Goal: Information Seeking & Learning: Learn about a topic

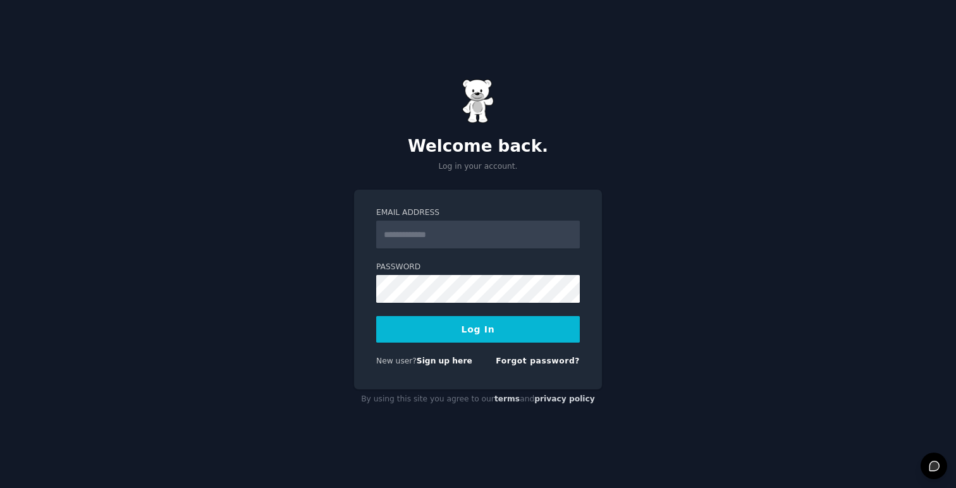
click at [438, 235] on input "Email Address" at bounding box center [478, 235] width 204 height 28
type input "**********"
click at [520, 330] on button "Log In" at bounding box center [478, 329] width 204 height 27
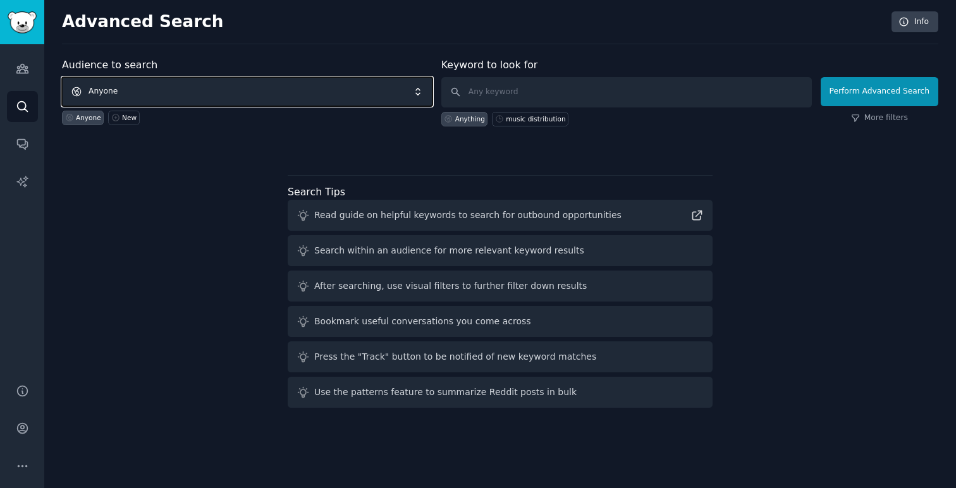
click at [170, 97] on span "Anyone" at bounding box center [247, 91] width 370 height 29
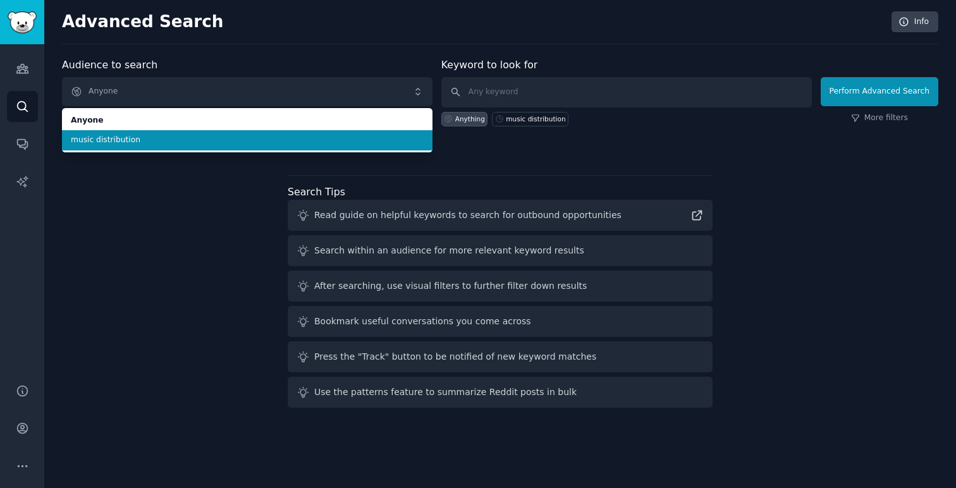
click at [162, 136] on span "music distribution" at bounding box center [247, 140] width 353 height 11
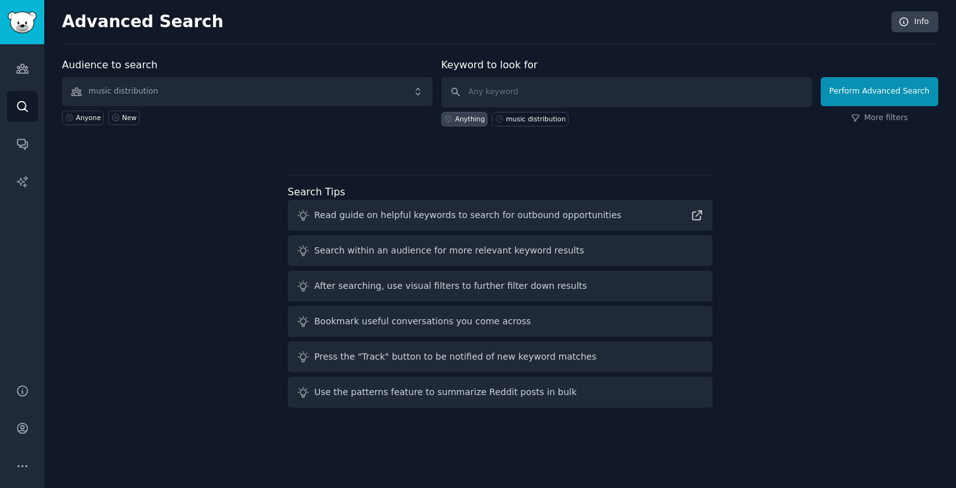
click at [472, 121] on div "Anything" at bounding box center [470, 118] width 30 height 9
click at [894, 89] on button "Perform Advanced Search" at bounding box center [879, 91] width 118 height 29
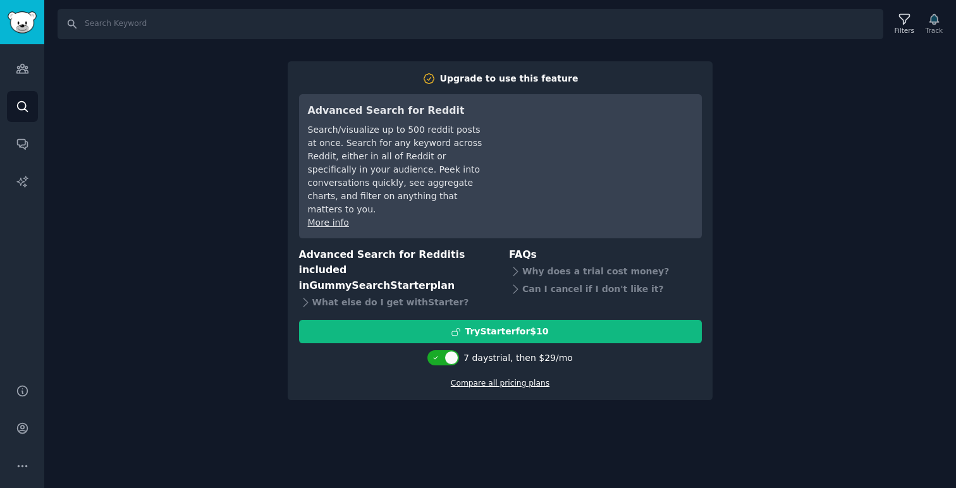
click at [469, 379] on link "Compare all pricing plans" at bounding box center [500, 383] width 99 height 9
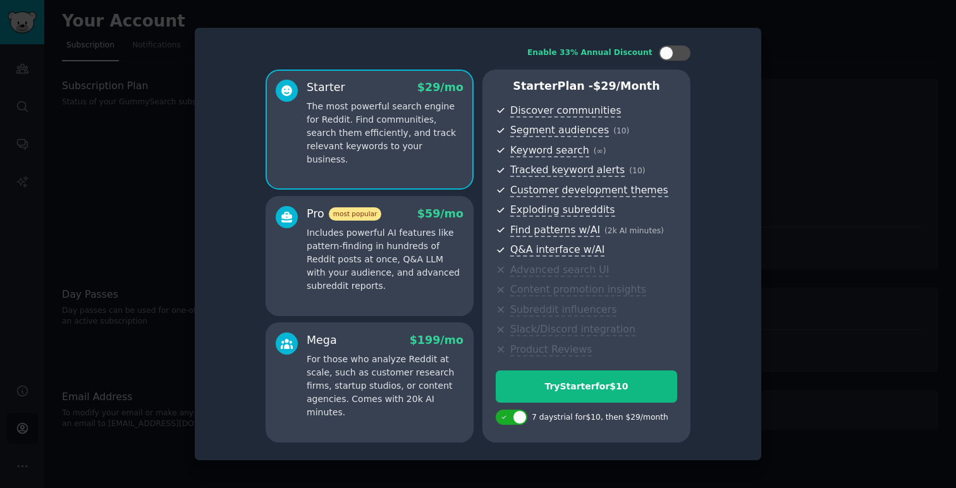
click at [132, 331] on div at bounding box center [478, 244] width 956 height 488
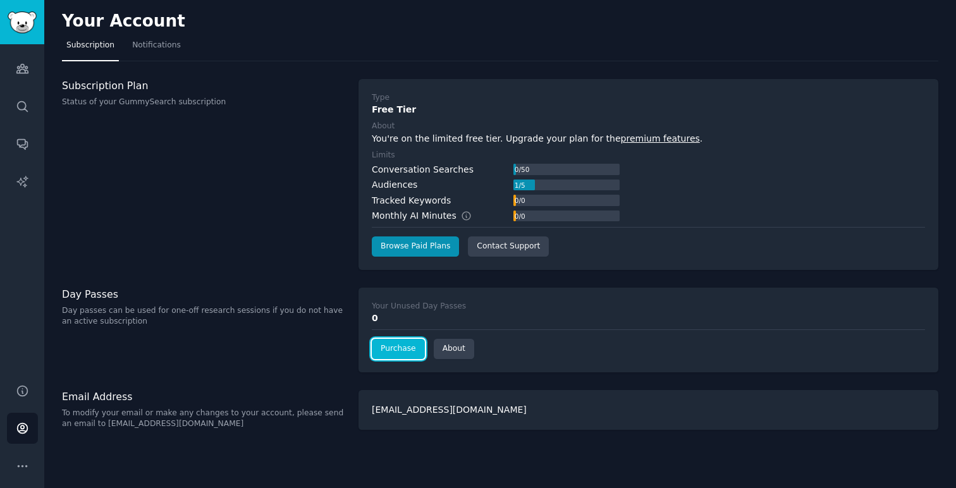
click at [411, 351] on link "Purchase" at bounding box center [398, 349] width 53 height 20
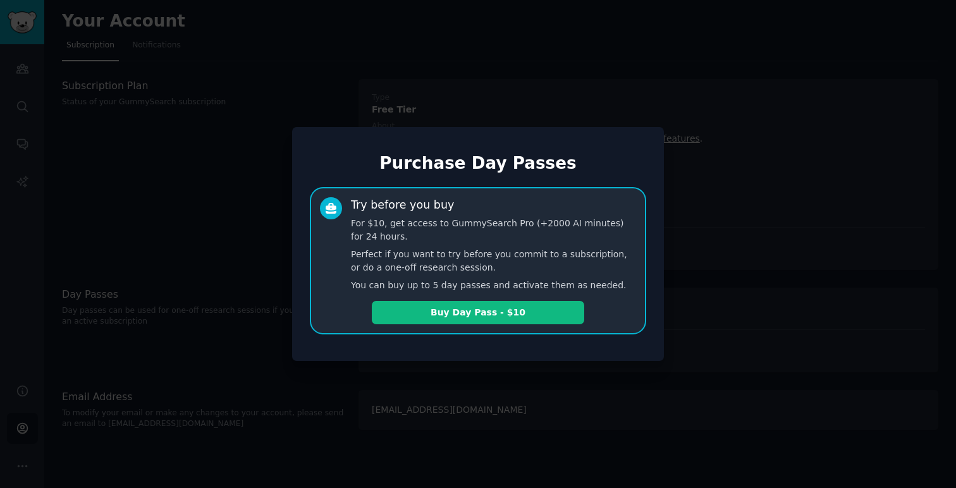
click at [247, 291] on div at bounding box center [478, 244] width 956 height 488
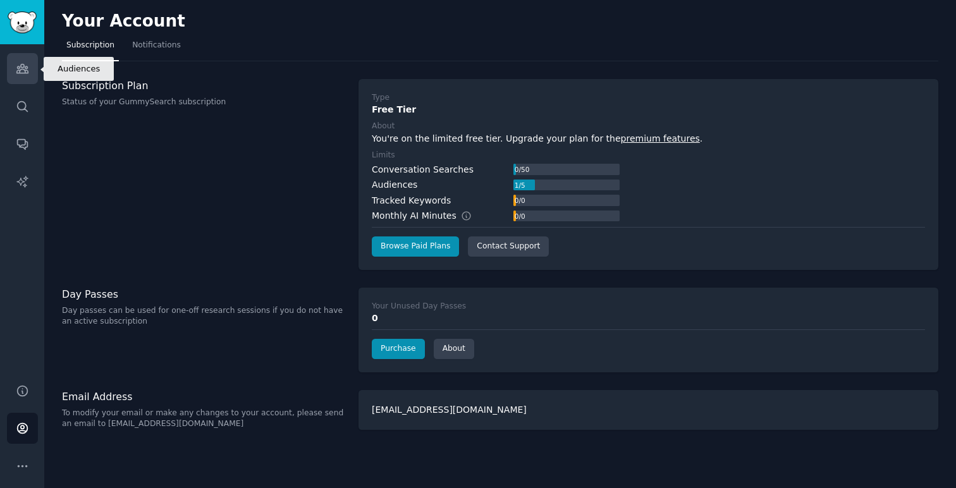
click at [19, 66] on icon "Sidebar" at bounding box center [22, 68] width 13 height 13
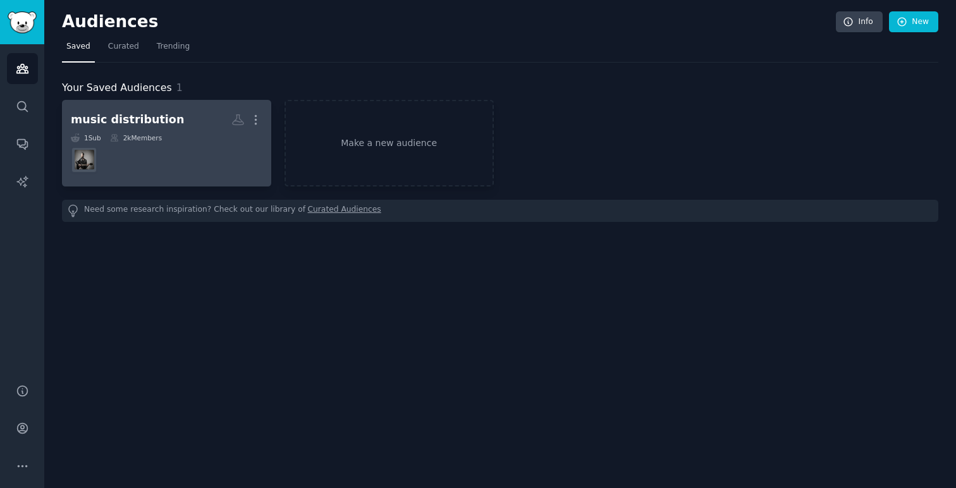
click at [147, 167] on dd at bounding box center [167, 159] width 192 height 35
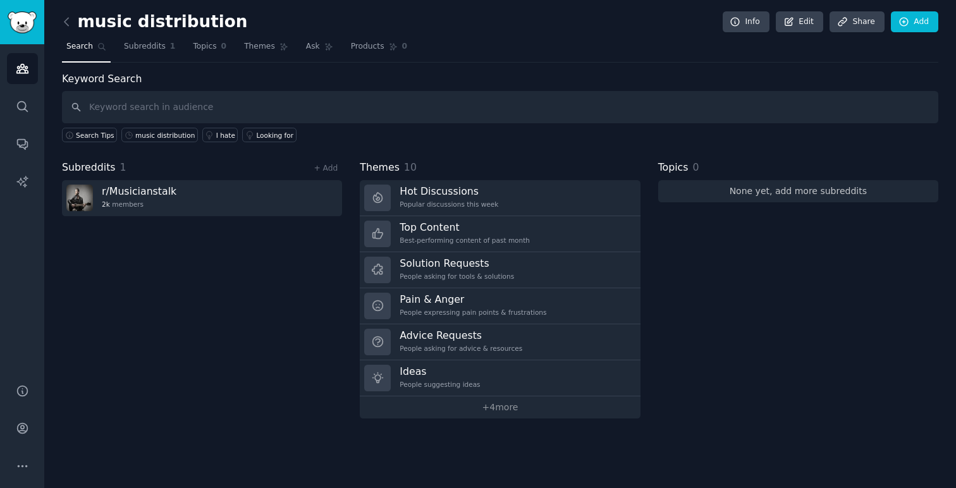
click at [769, 193] on link "None yet, add more subreddits" at bounding box center [798, 191] width 280 height 22
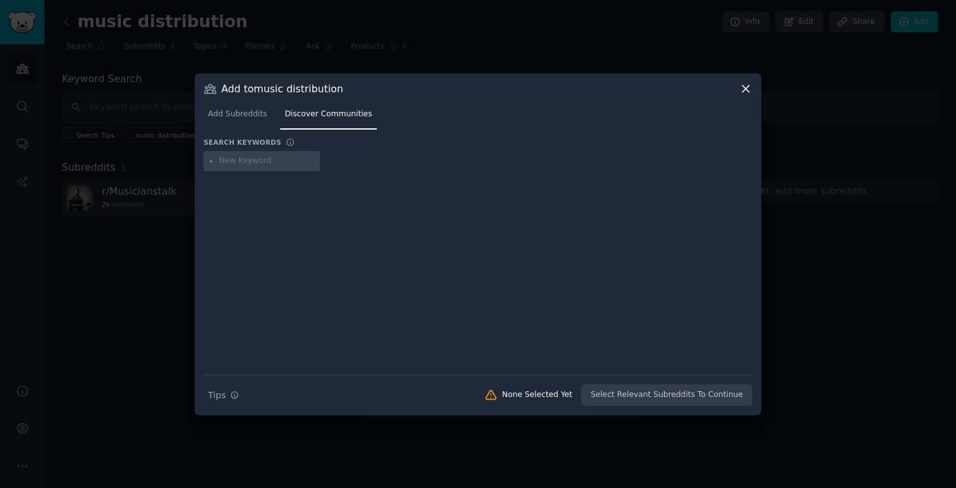
click at [745, 88] on icon at bounding box center [745, 88] width 7 height 7
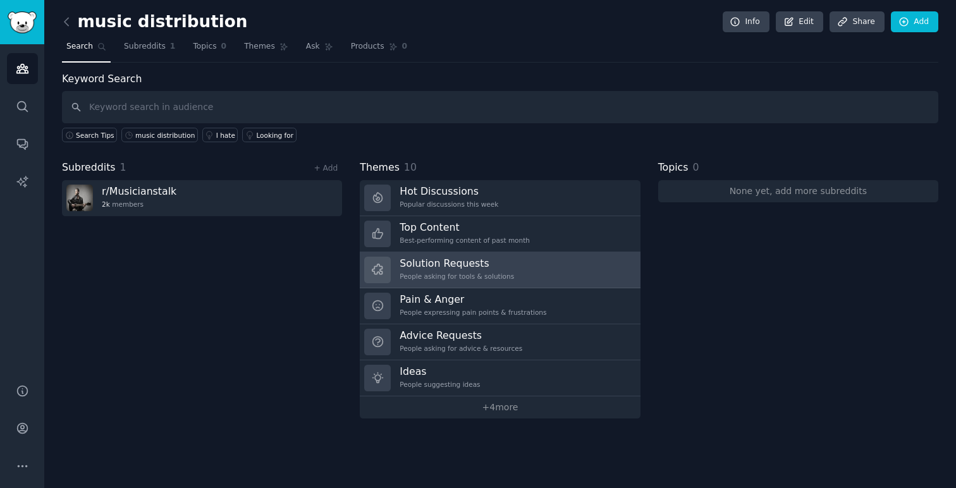
click at [537, 275] on link "Solution Requests People asking for tools & solutions" at bounding box center [500, 270] width 280 height 36
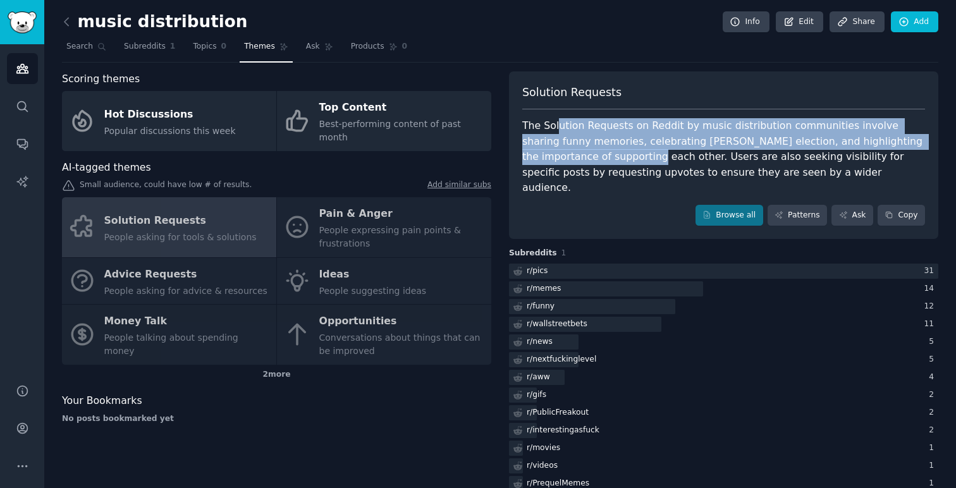
drag, startPoint x: 555, startPoint y: 128, endPoint x: 579, endPoint y: 159, distance: 39.2
click at [579, 159] on div "The Solution Requests on Reddit by music distribution communities involve shari…" at bounding box center [723, 157] width 403 height 78
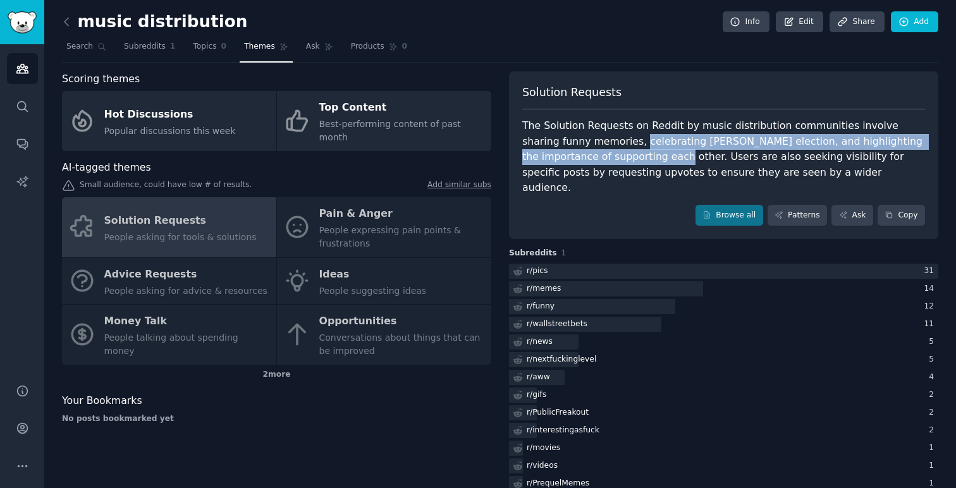
drag, startPoint x: 597, startPoint y: 145, endPoint x: 603, endPoint y: 161, distance: 16.8
click at [603, 161] on div "The Solution Requests on Reddit by music distribution communities involve shari…" at bounding box center [723, 157] width 403 height 78
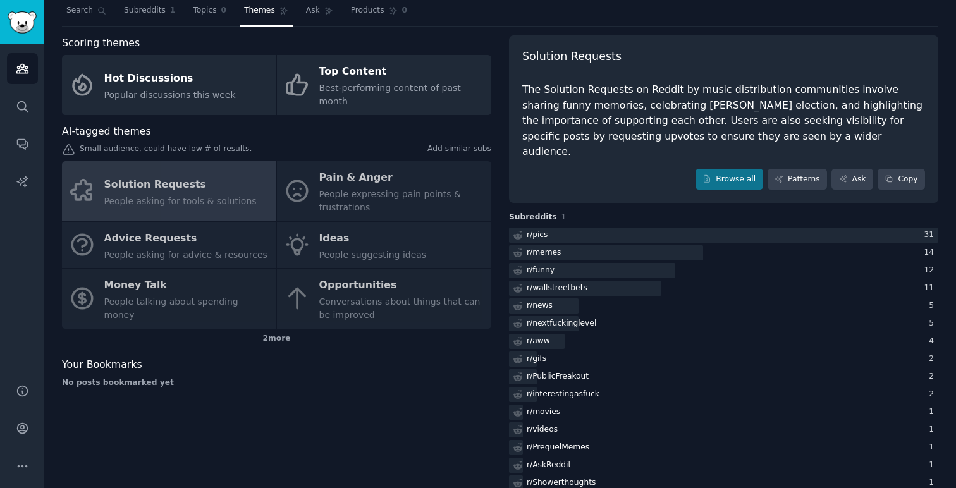
scroll to position [44, 0]
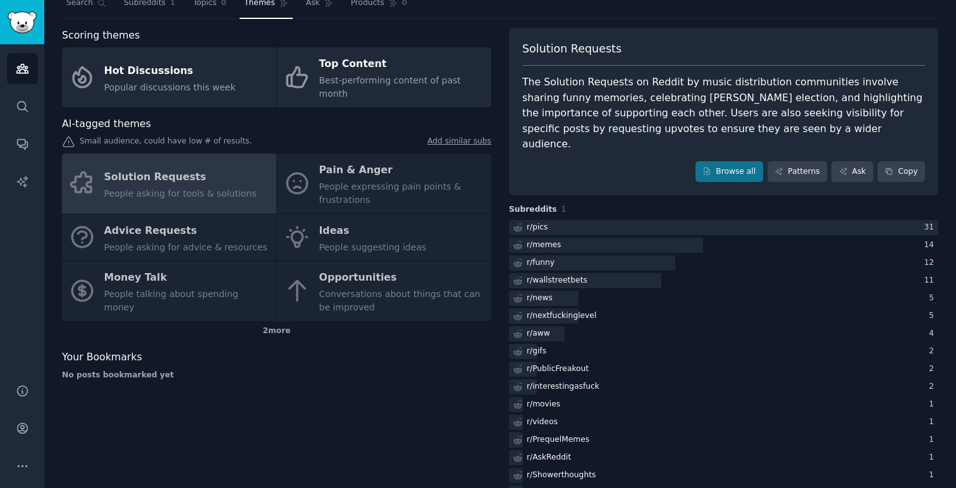
click at [387, 177] on div "Solution Requests People asking for tools & solutions Pain & Anger People expre…" at bounding box center [276, 237] width 429 height 167
click at [346, 157] on div "Solution Requests People asking for tools & solutions Pain & Anger People expre…" at bounding box center [276, 237] width 429 height 167
click at [267, 321] on div "2 more" at bounding box center [276, 331] width 429 height 20
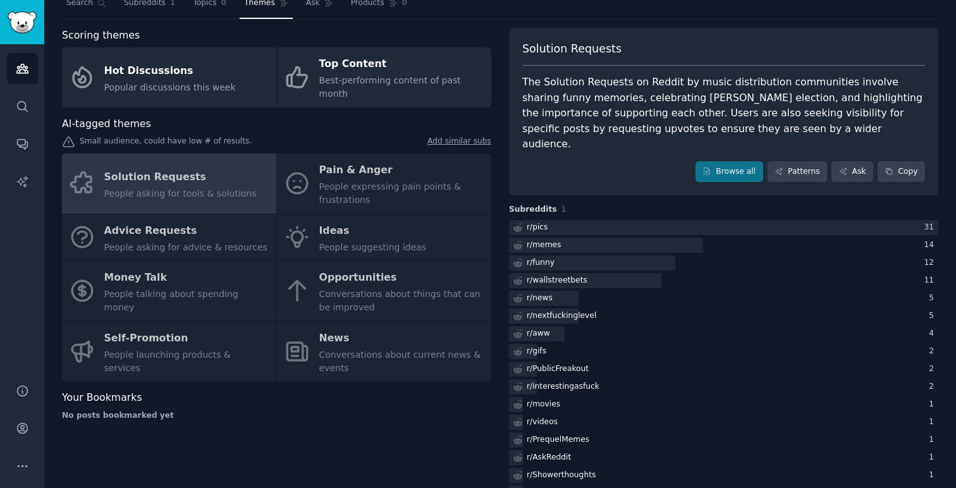
click at [155, 343] on div "Solution Requests People asking for tools & solutions Pain & Anger People expre…" at bounding box center [276, 268] width 429 height 228
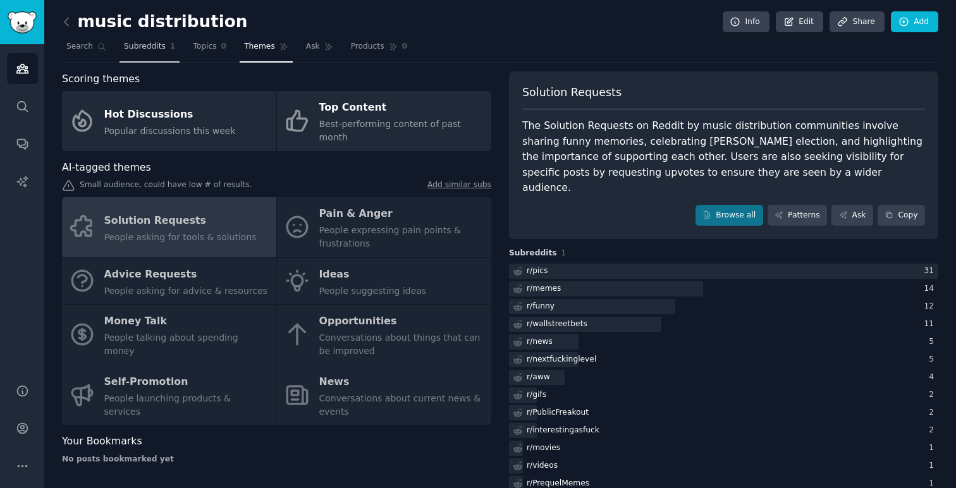
click at [132, 50] on span "Subreddits" at bounding box center [145, 46] width 42 height 11
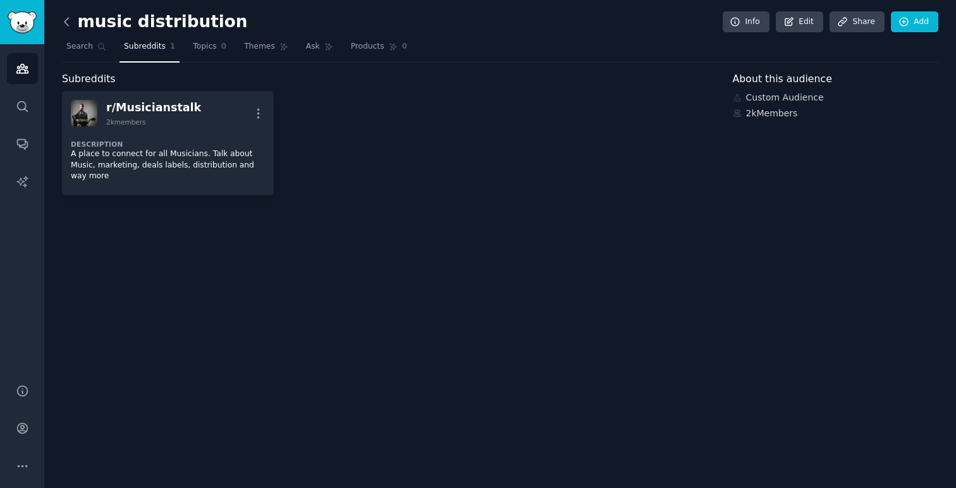
click at [68, 20] on icon at bounding box center [66, 21] width 13 height 13
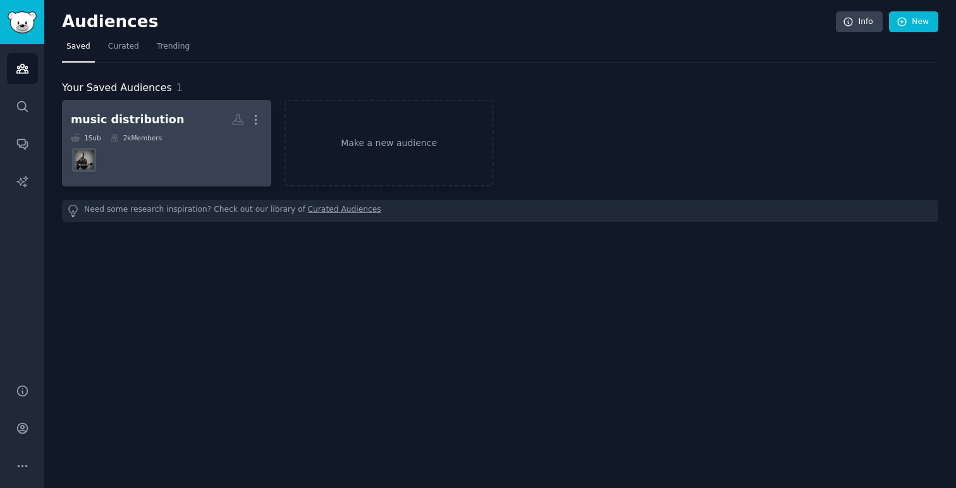
click at [152, 138] on div "2k Members" at bounding box center [136, 137] width 52 height 9
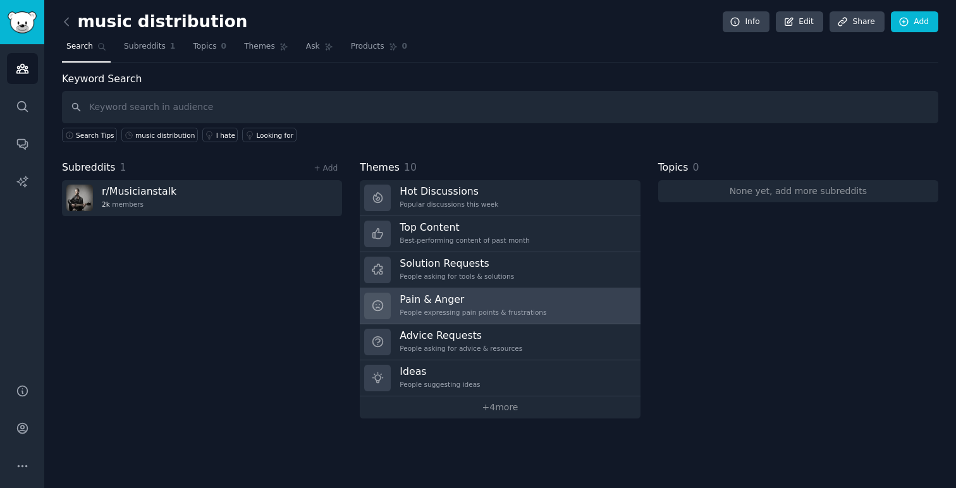
click at [506, 310] on div "People expressing pain points & frustrations" at bounding box center [472, 312] width 147 height 9
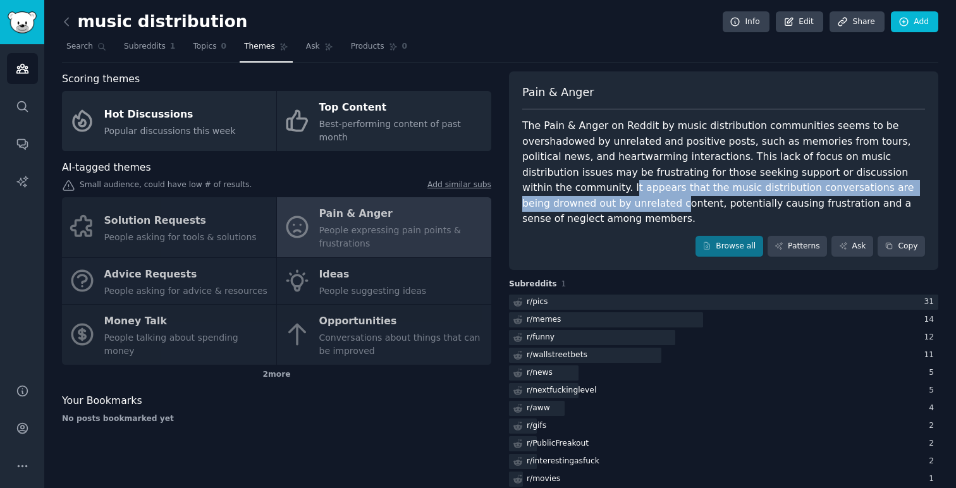
drag, startPoint x: 868, startPoint y: 169, endPoint x: 877, endPoint y: 192, distance: 24.4
click at [877, 192] on div "The Pain & Anger on Reddit by music distribution communities seems to be oversh…" at bounding box center [723, 172] width 403 height 109
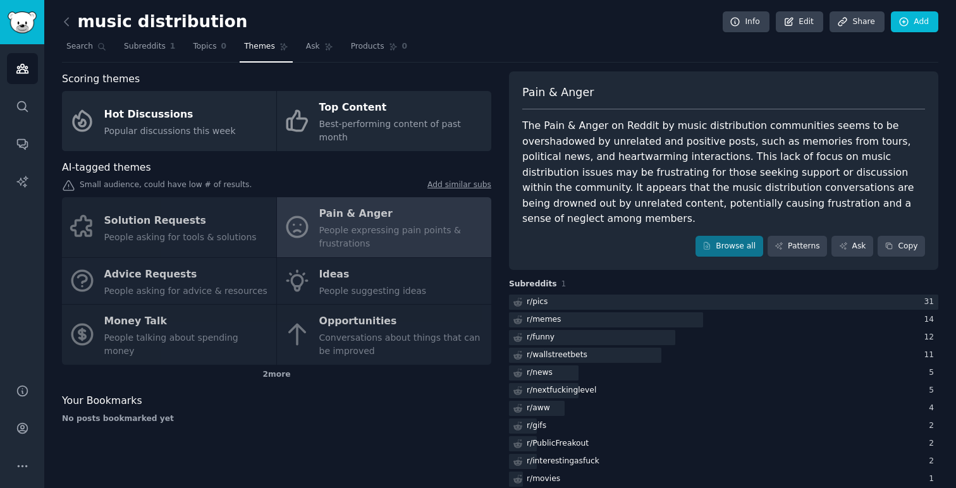
click at [596, 152] on div "The Pain & Anger on Reddit by music distribution communities seems to be oversh…" at bounding box center [723, 172] width 403 height 109
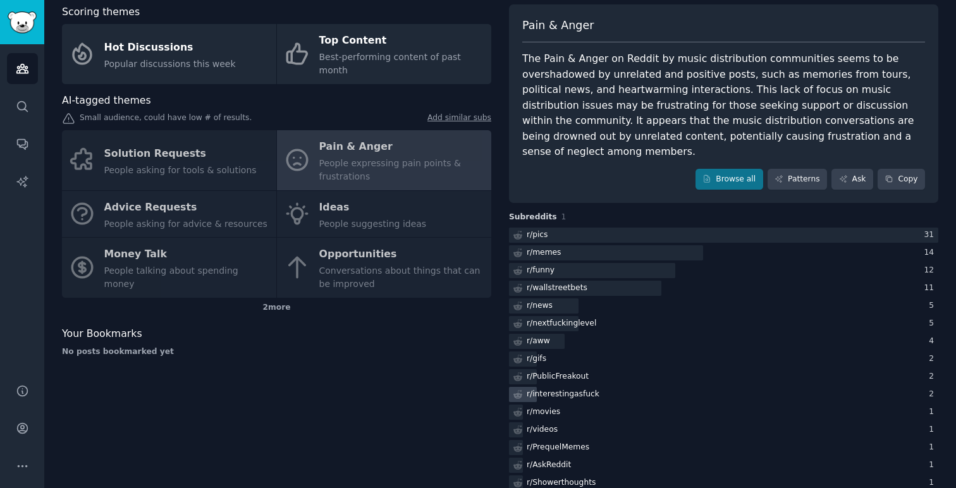
scroll to position [129, 0]
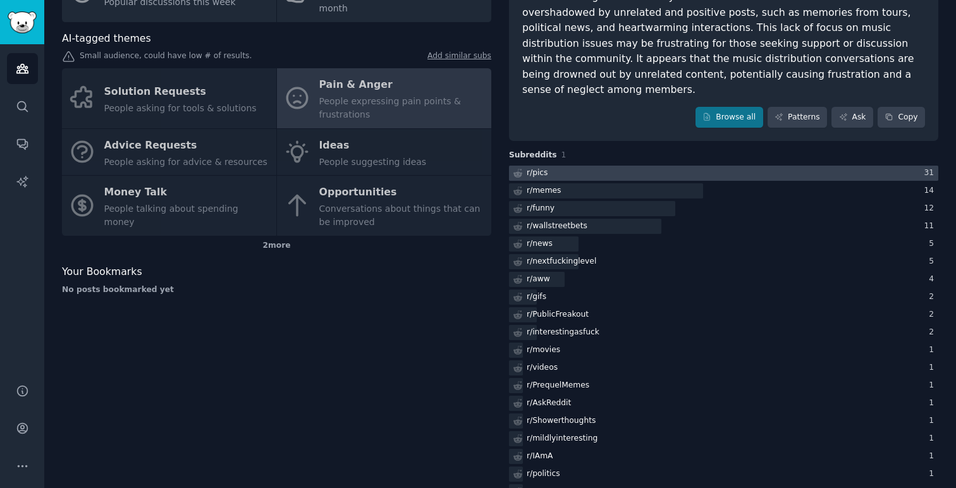
click at [622, 166] on div at bounding box center [723, 174] width 429 height 16
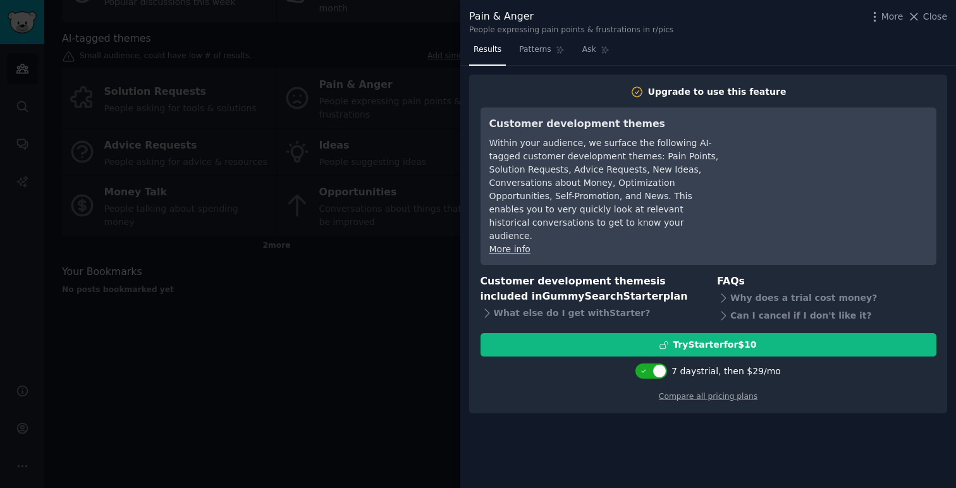
click at [380, 377] on div at bounding box center [478, 244] width 956 height 488
